Goal: Navigation & Orientation: Understand site structure

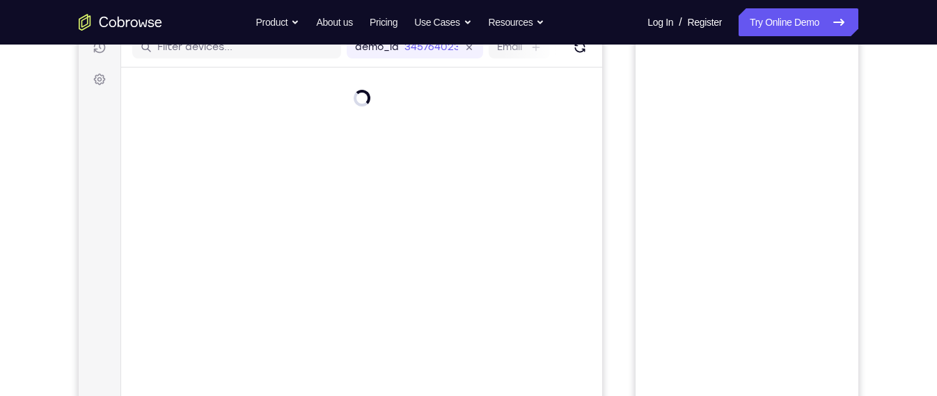
scroll to position [79, 0]
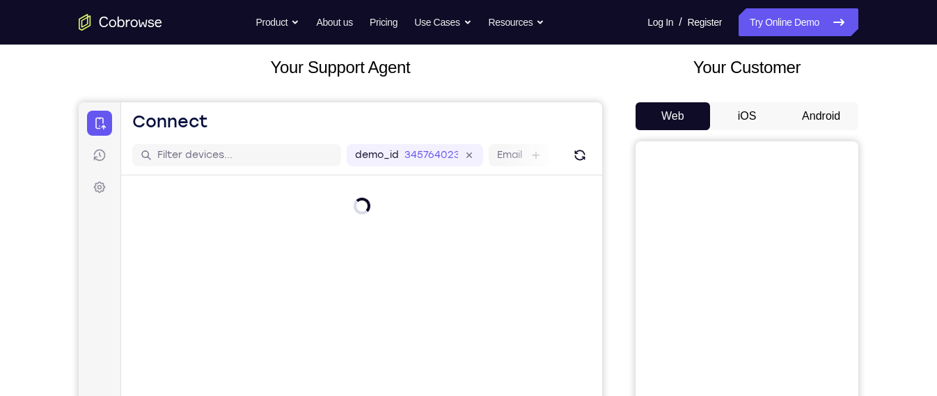
click at [808, 100] on div "Your Customer Web iOS Android" at bounding box center [747, 312] width 223 height 515
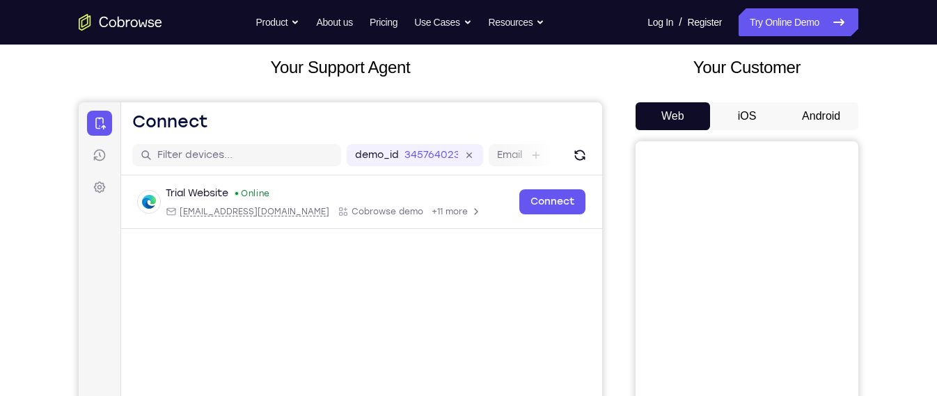
drag, startPoint x: 811, startPoint y: 103, endPoint x: 815, endPoint y: 111, distance: 9.7
click at [815, 111] on button "Android" at bounding box center [821, 116] width 75 height 28
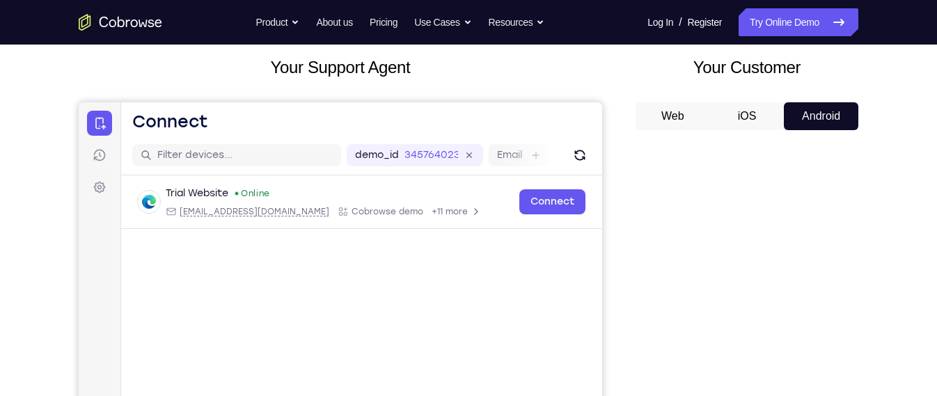
click at [815, 111] on button "Android" at bounding box center [821, 116] width 75 height 28
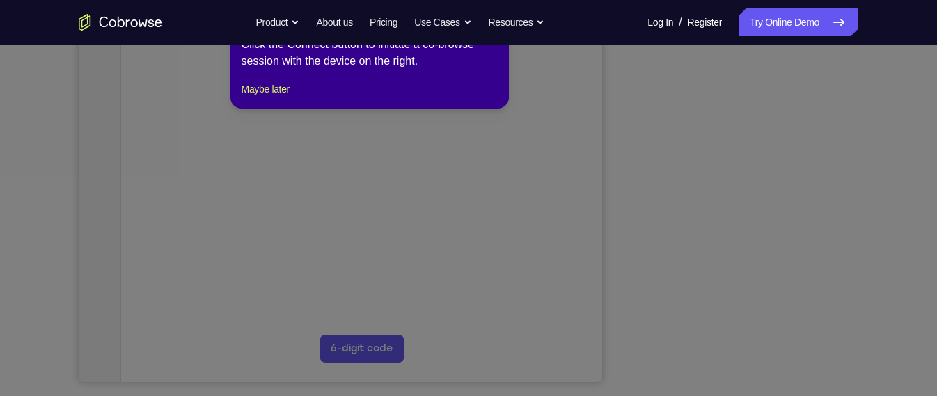
click at [765, 317] on icon at bounding box center [474, 198] width 949 height 396
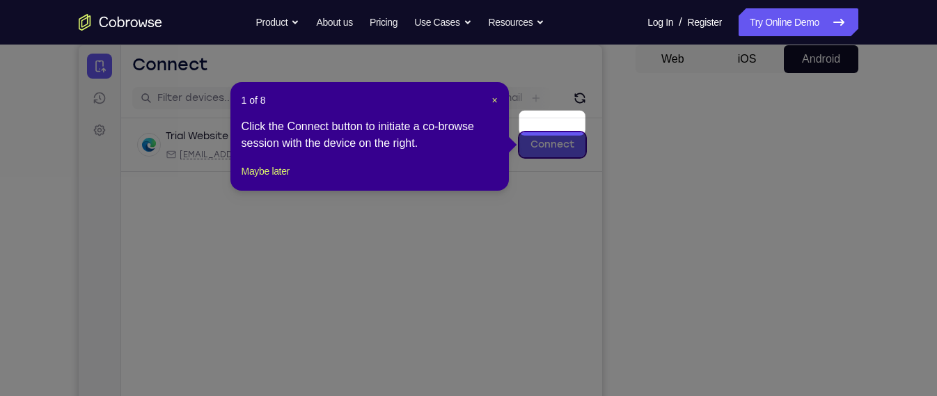
scroll to position [131, 0]
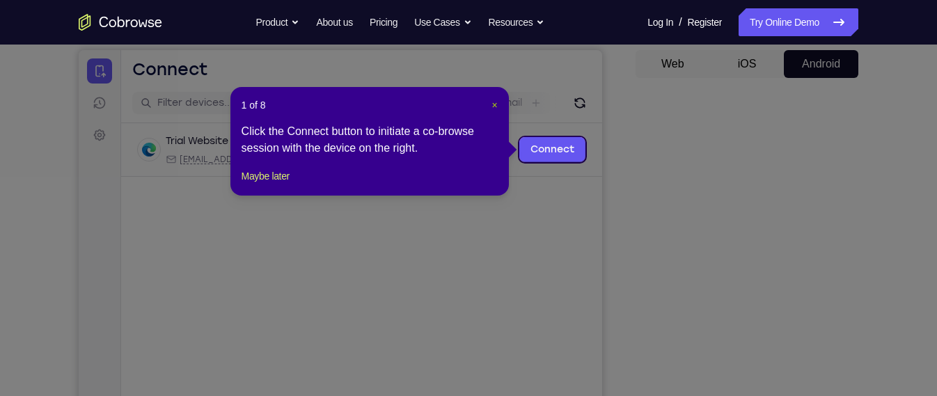
click at [493, 103] on span "×" at bounding box center [495, 105] width 6 height 11
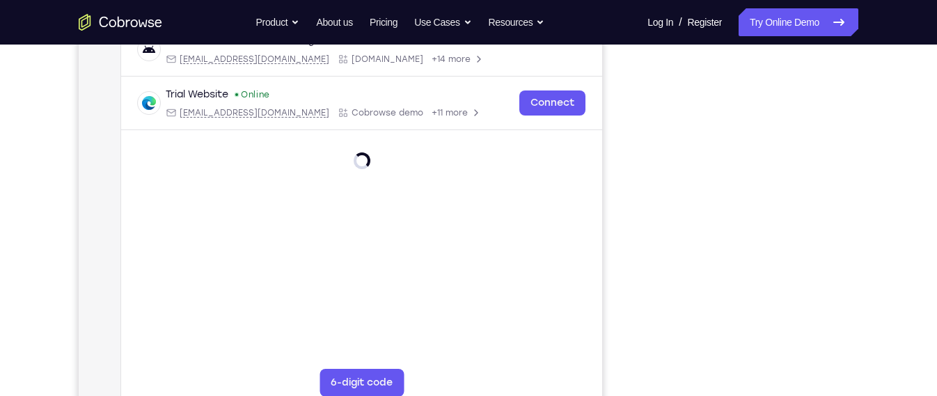
scroll to position [236, 0]
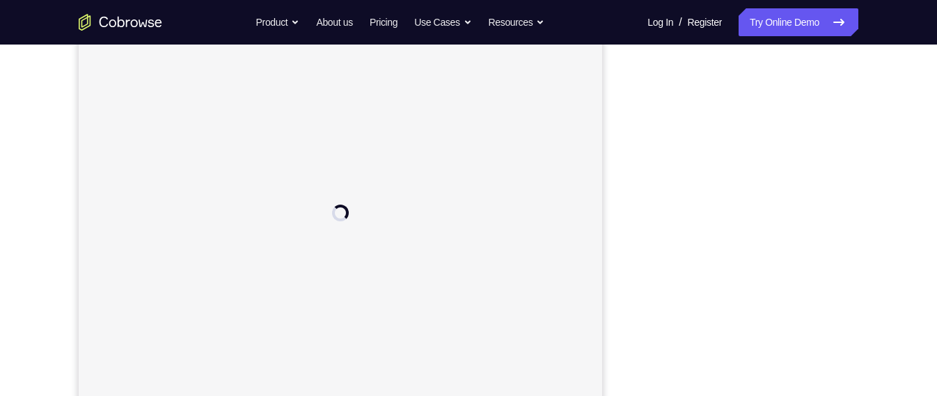
scroll to position [203, 0]
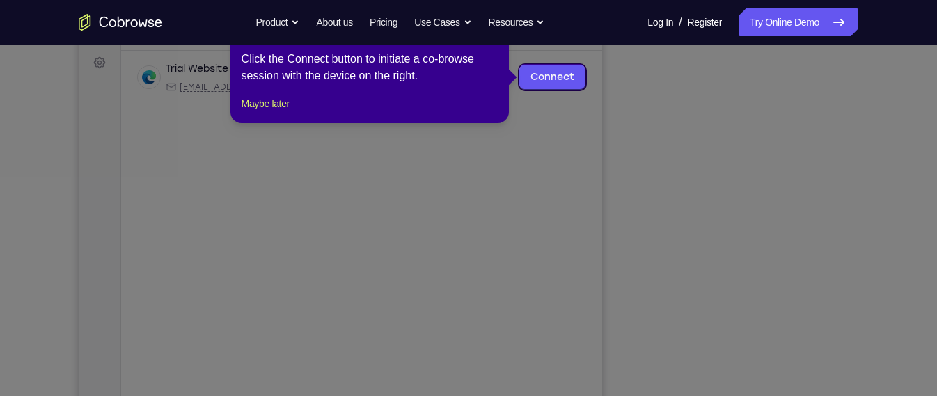
click at [705, 289] on icon at bounding box center [474, 198] width 949 height 396
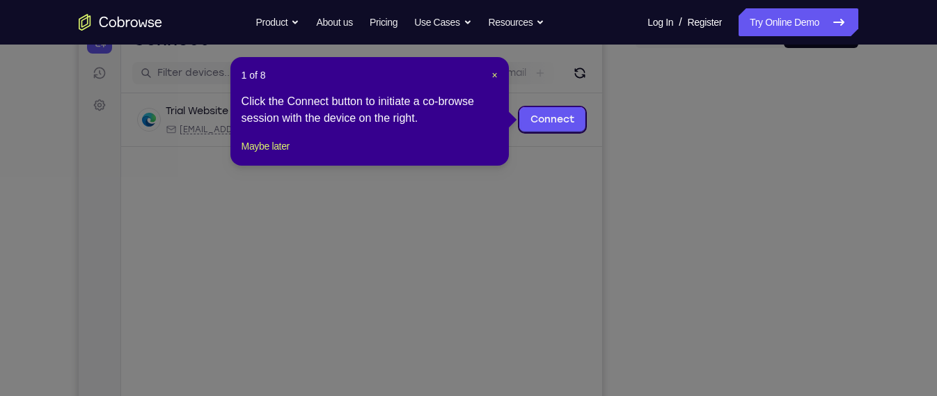
scroll to position [160, 0]
click at [497, 75] on span "×" at bounding box center [495, 75] width 6 height 11
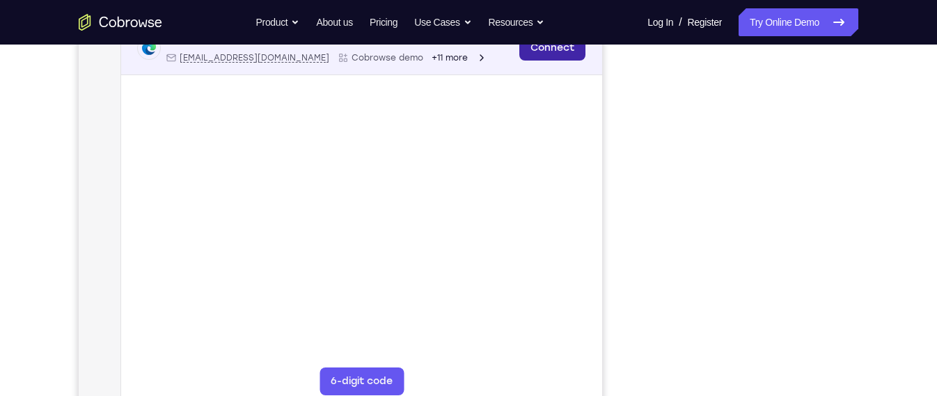
scroll to position [233, 0]
